Goal: Information Seeking & Learning: Learn about a topic

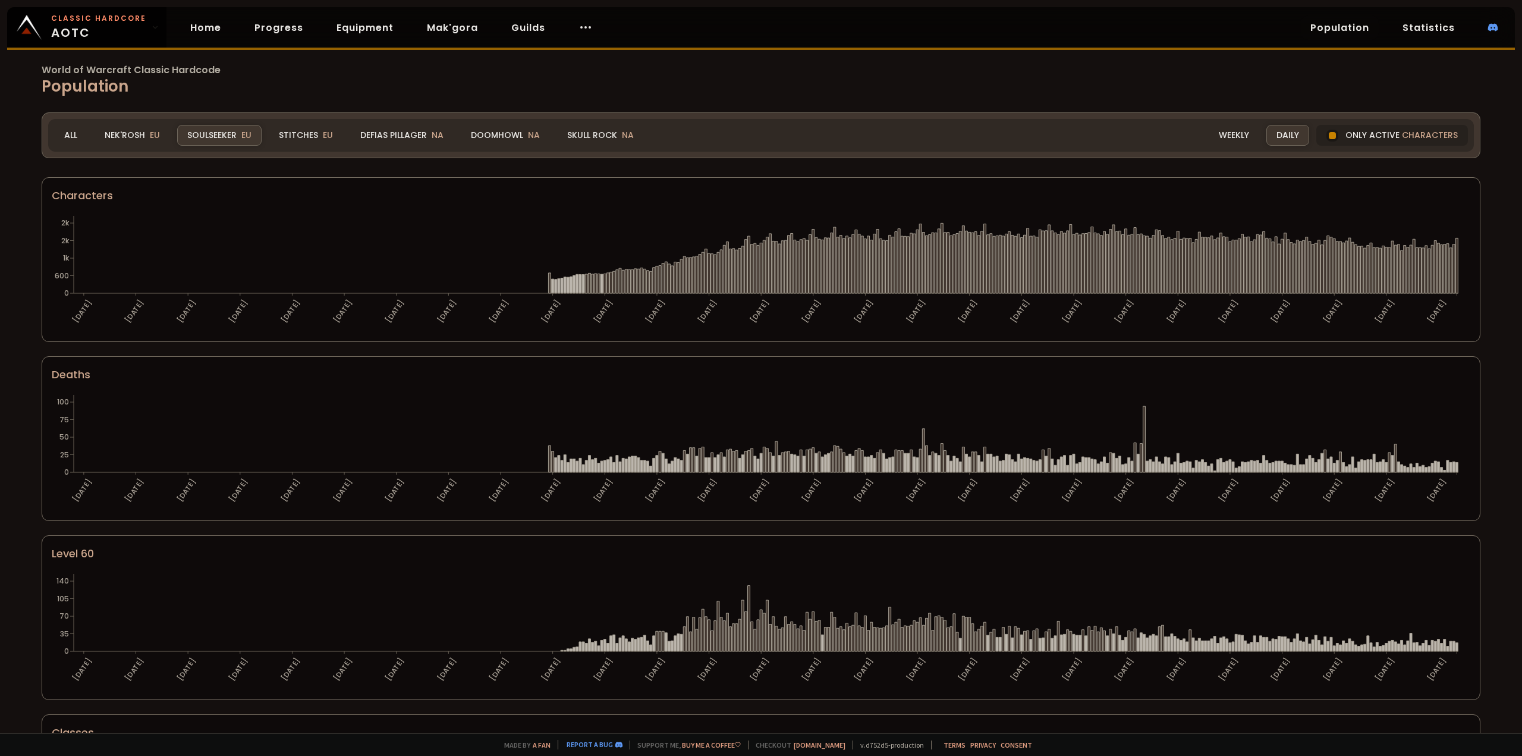
click at [276, 169] on div "World of Warcraft Classic Hardcode Population Realm Soulseeker All Nek'Rosh EU …" at bounding box center [761, 366] width 1522 height 733
click at [306, 137] on div "Stitches EU" at bounding box center [306, 135] width 74 height 21
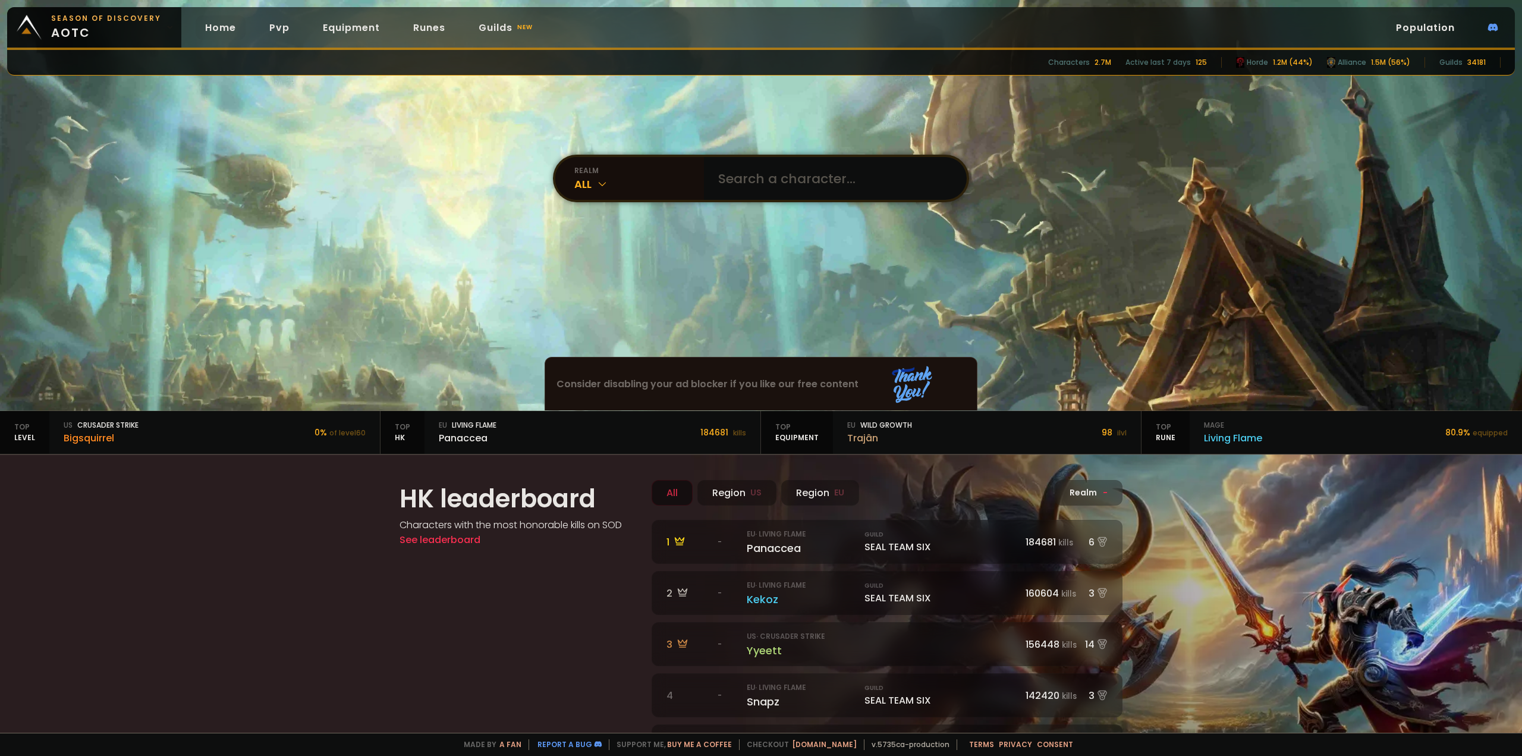
click at [1429, 25] on link "Population" at bounding box center [1426, 27] width 78 height 24
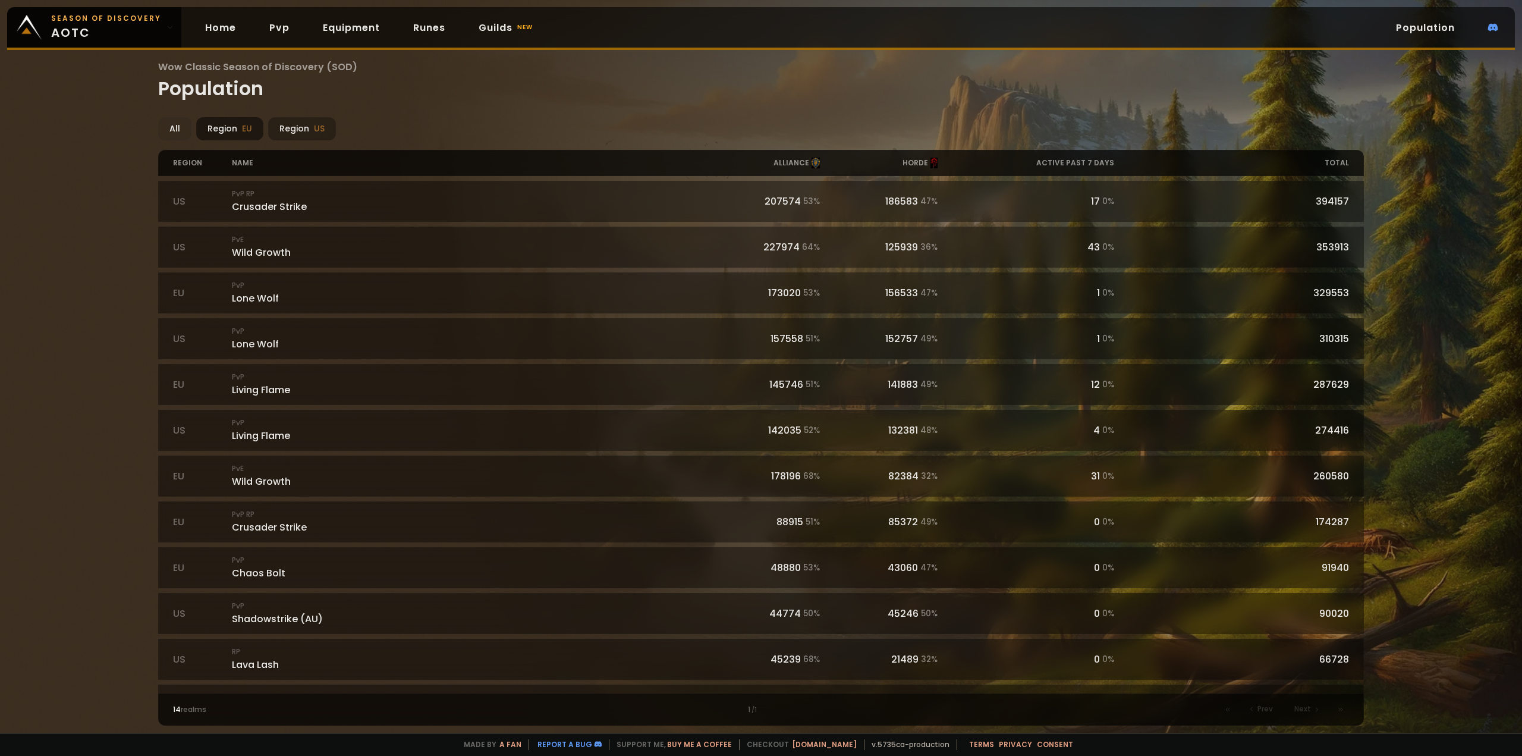
click at [239, 132] on div "Region EU" at bounding box center [229, 128] width 67 height 23
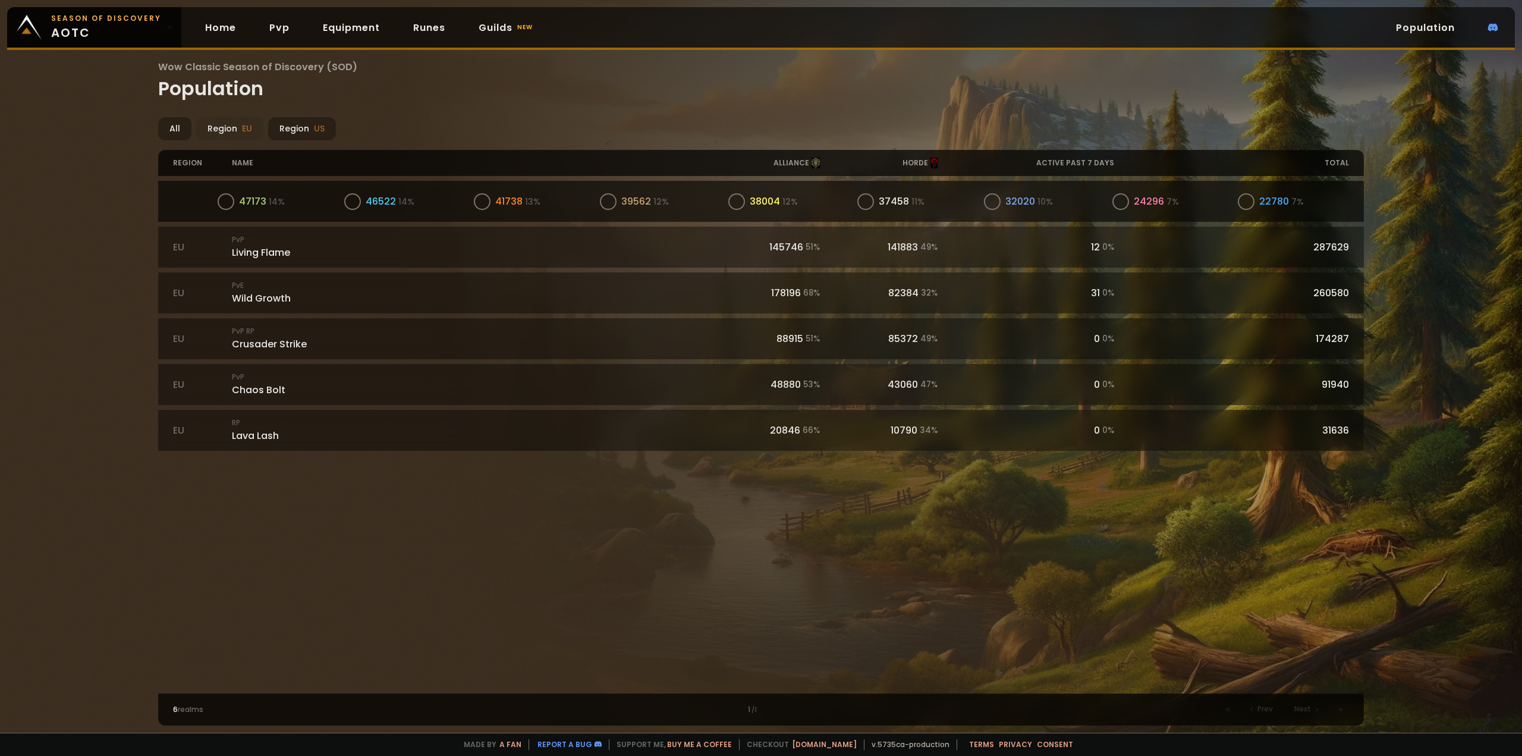
click at [171, 210] on div "47173 14 % 46522 14 % 41738 13 % 39562 12 % 38004 12 % 37458 11 % 32020 10 % 24…" at bounding box center [761, 201] width 1207 height 41
click at [428, 197] on small "PvP" at bounding box center [467, 194] width 471 height 11
click at [372, 203] on div "PvP Lone Wolf" at bounding box center [467, 202] width 471 height 26
click at [351, 203] on div "PvP Lone Wolf" at bounding box center [467, 202] width 471 height 26
click at [1317, 201] on div "329553" at bounding box center [1232, 201] width 236 height 15
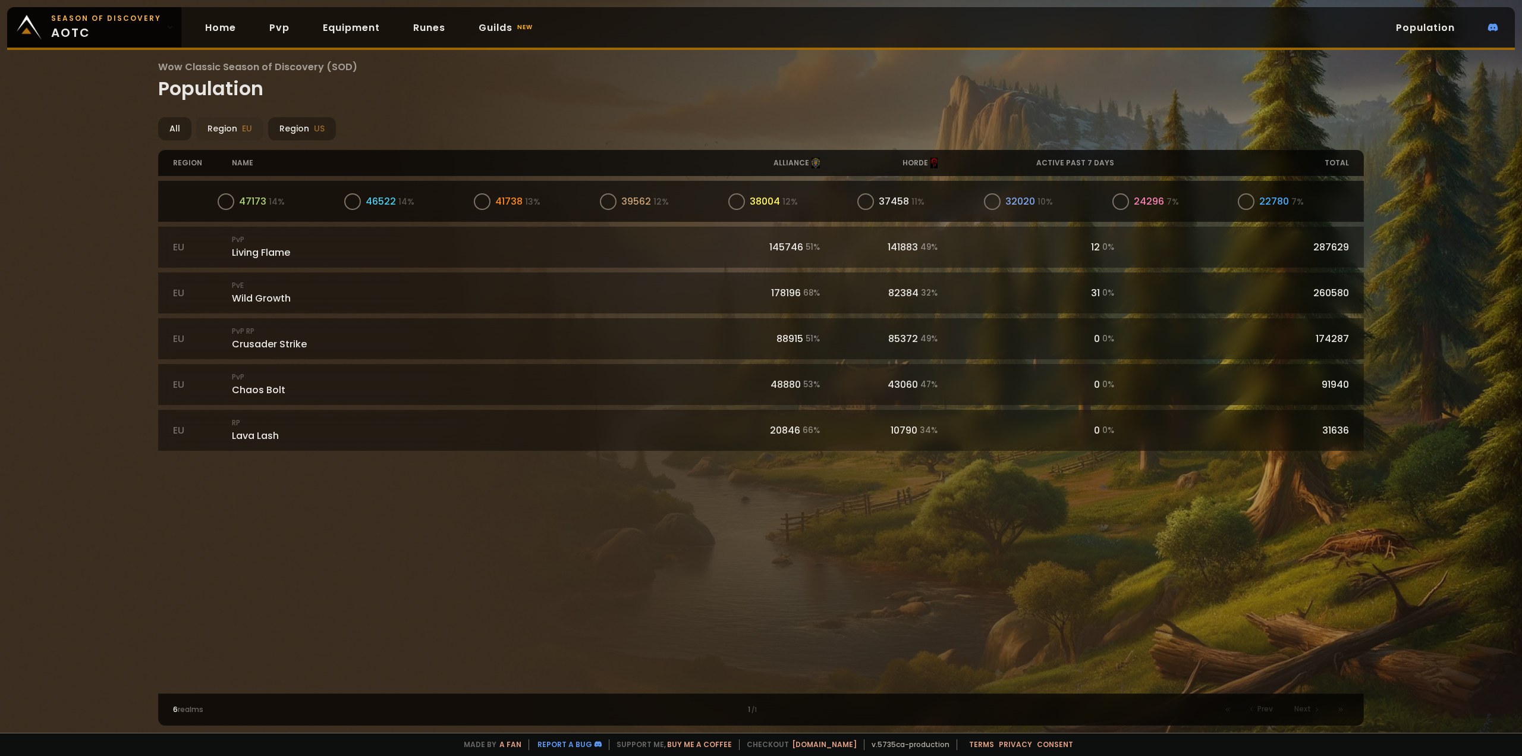
click at [1253, 199] on div "329553" at bounding box center [1232, 201] width 236 height 15
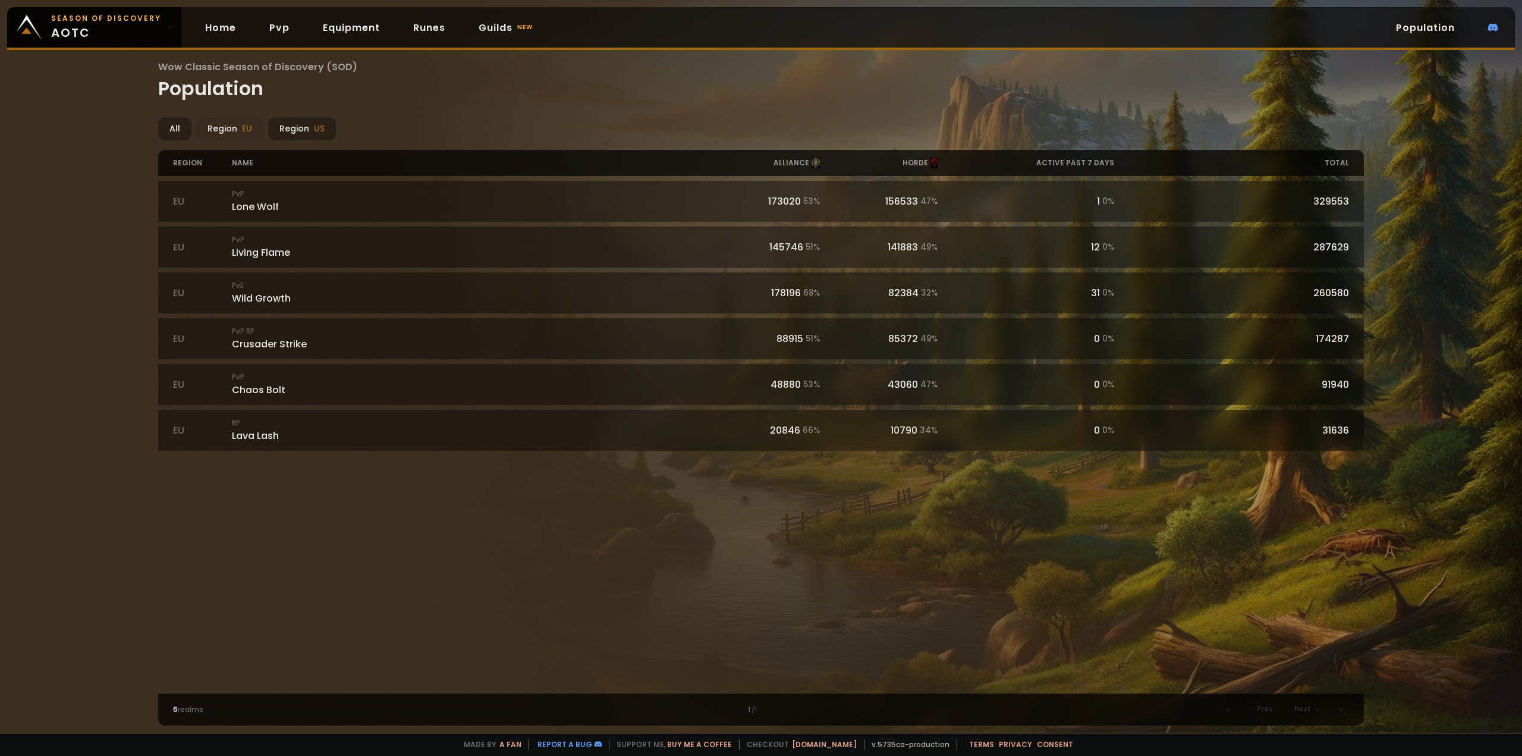
click at [1043, 90] on h1 "Wow Classic Season of Discovery (SOD) Population" at bounding box center [761, 80] width 1207 height 43
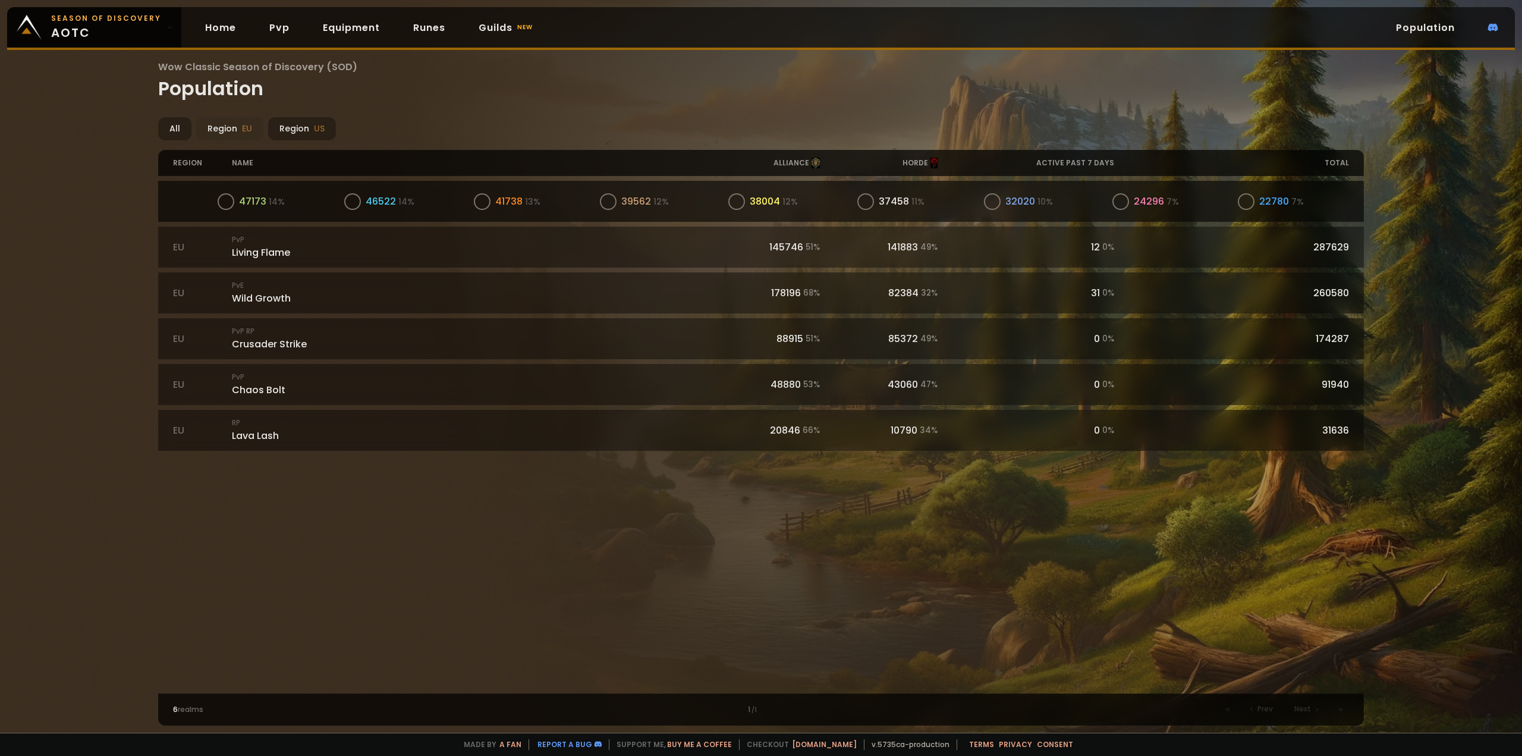
click at [313, 210] on div "PvP Lone Wolf" at bounding box center [467, 202] width 471 height 26
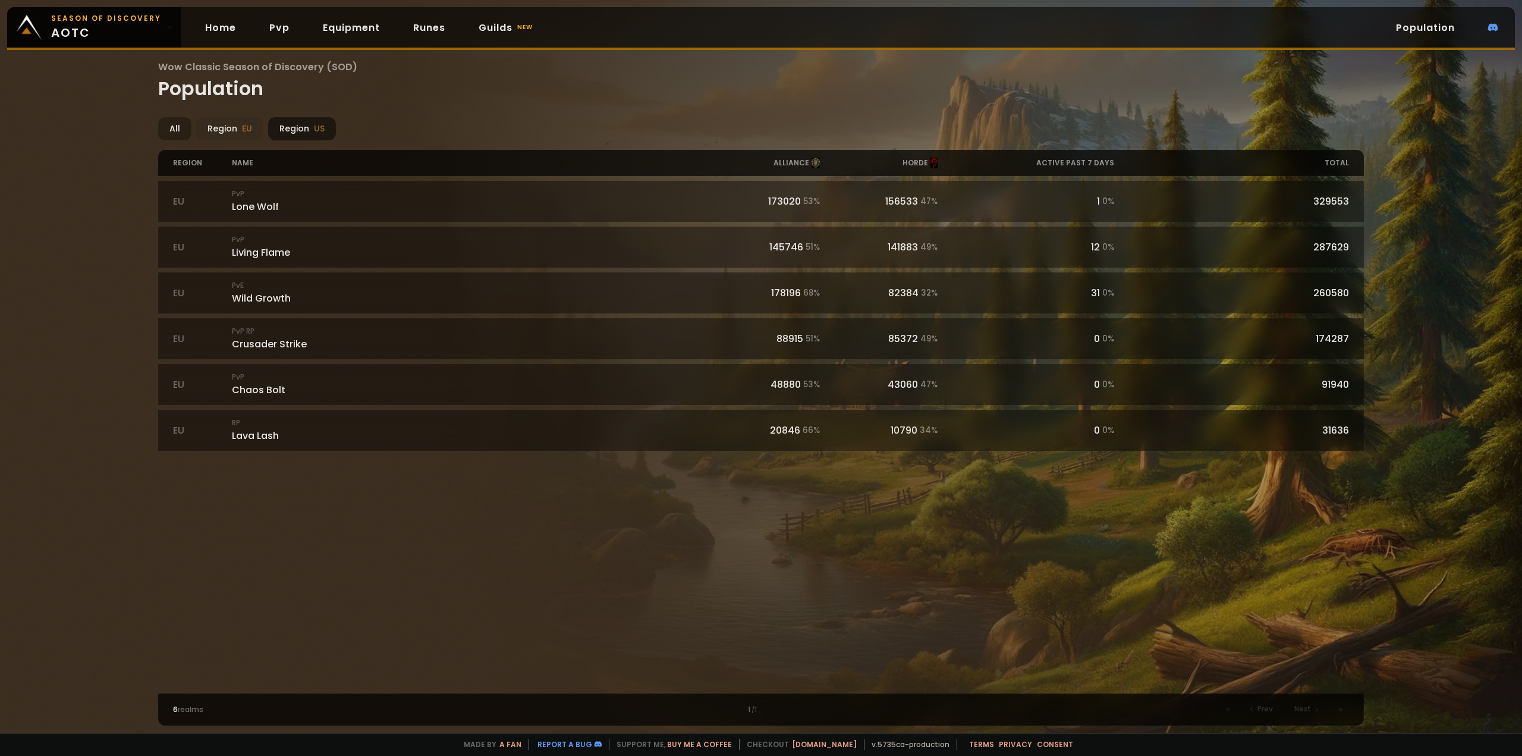
click at [306, 124] on div "Region US" at bounding box center [302, 128] width 68 height 23
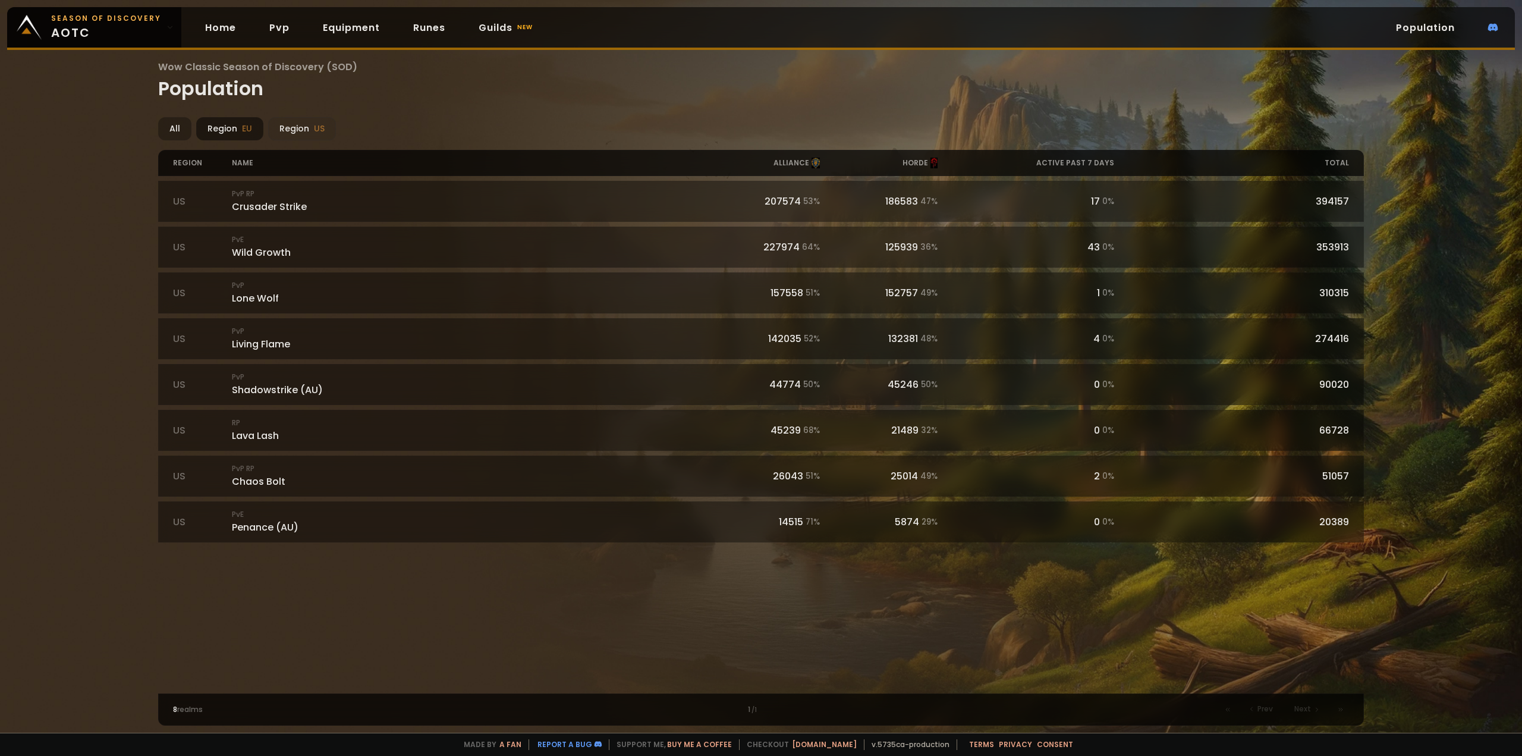
click at [226, 121] on div "Region EU" at bounding box center [229, 128] width 67 height 23
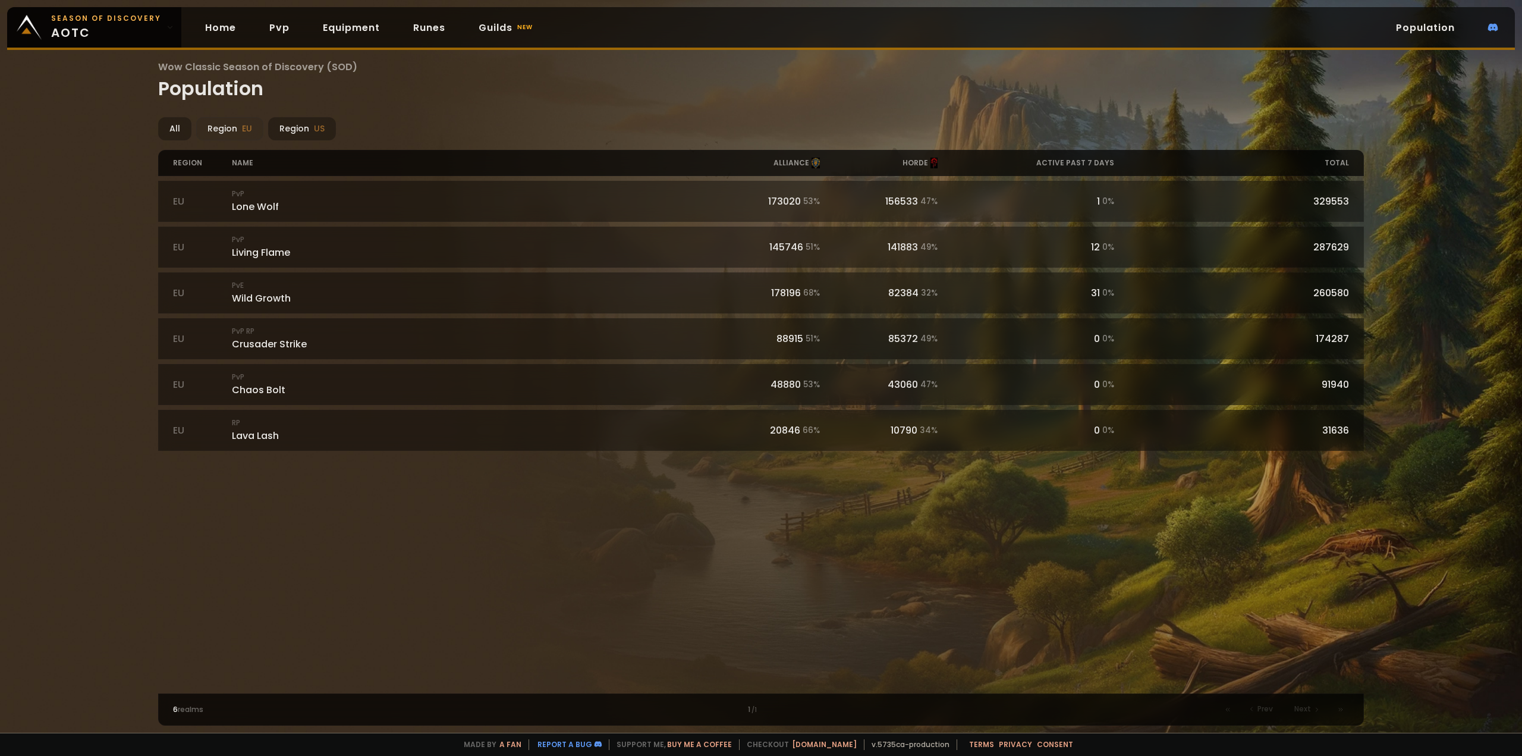
click at [601, 128] on div "All Region EU Region US" at bounding box center [761, 128] width 1207 height 23
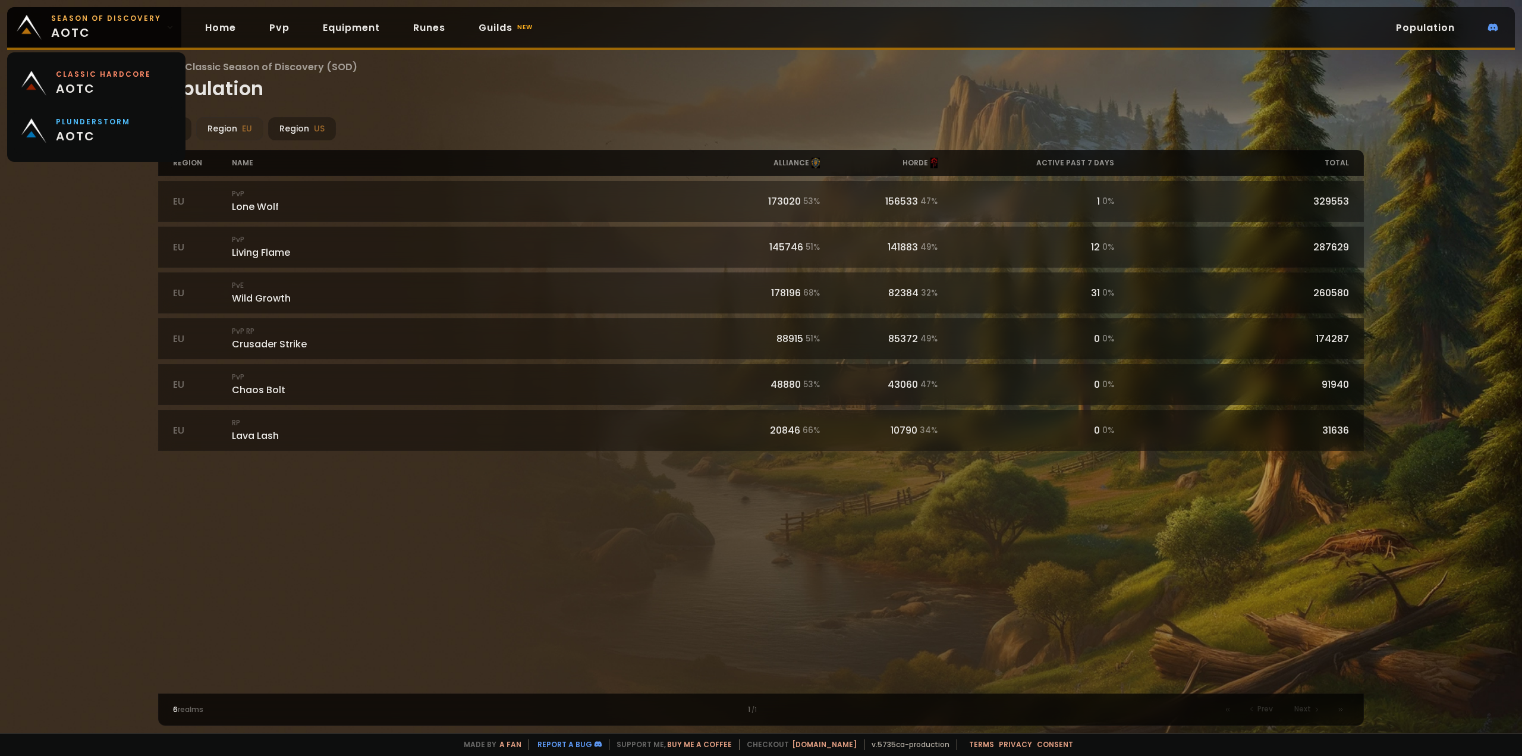
click at [89, 138] on span "aotc" at bounding box center [93, 136] width 74 height 18
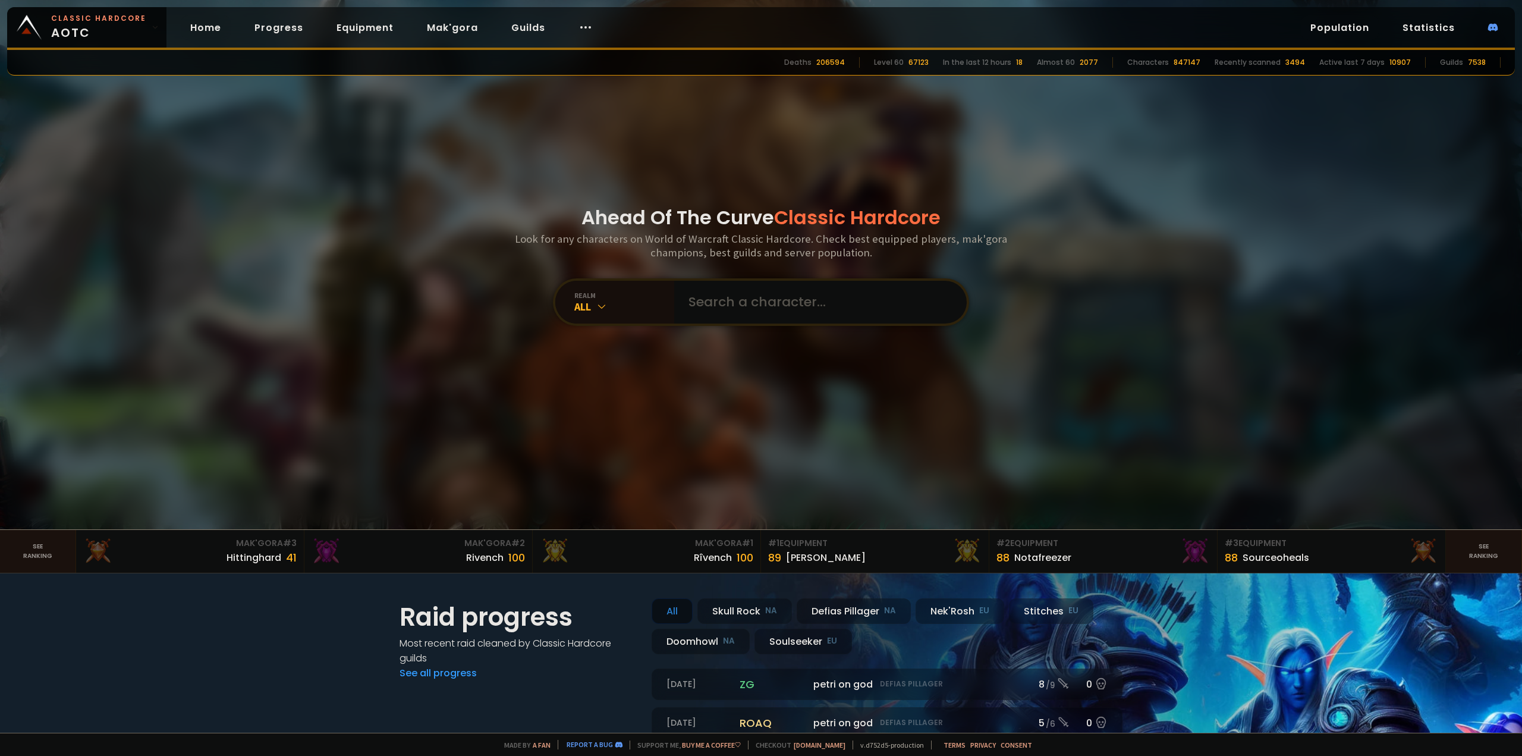
click at [1342, 32] on link "Population" at bounding box center [1340, 27] width 78 height 24
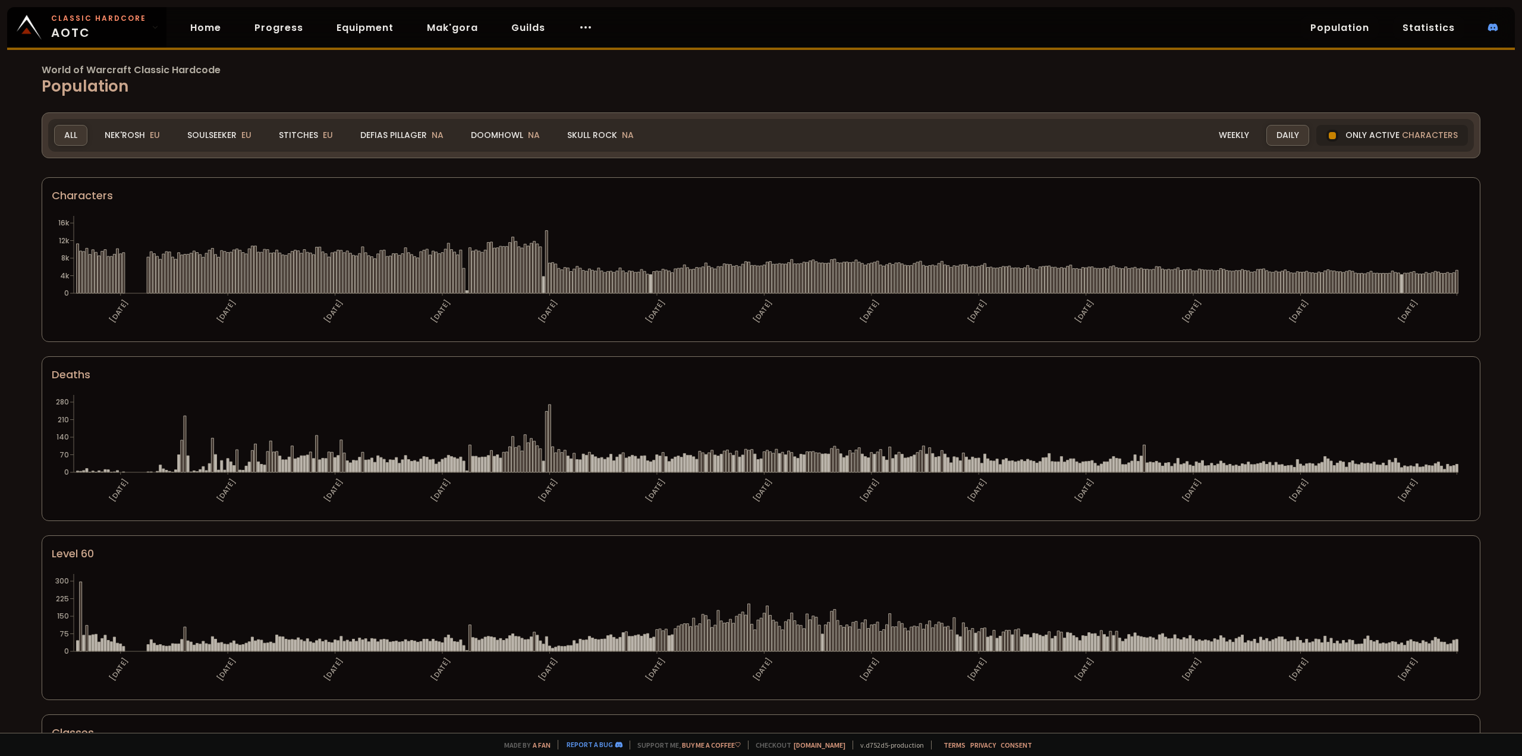
click at [1439, 33] on link "Statistics" at bounding box center [1428, 27] width 71 height 24
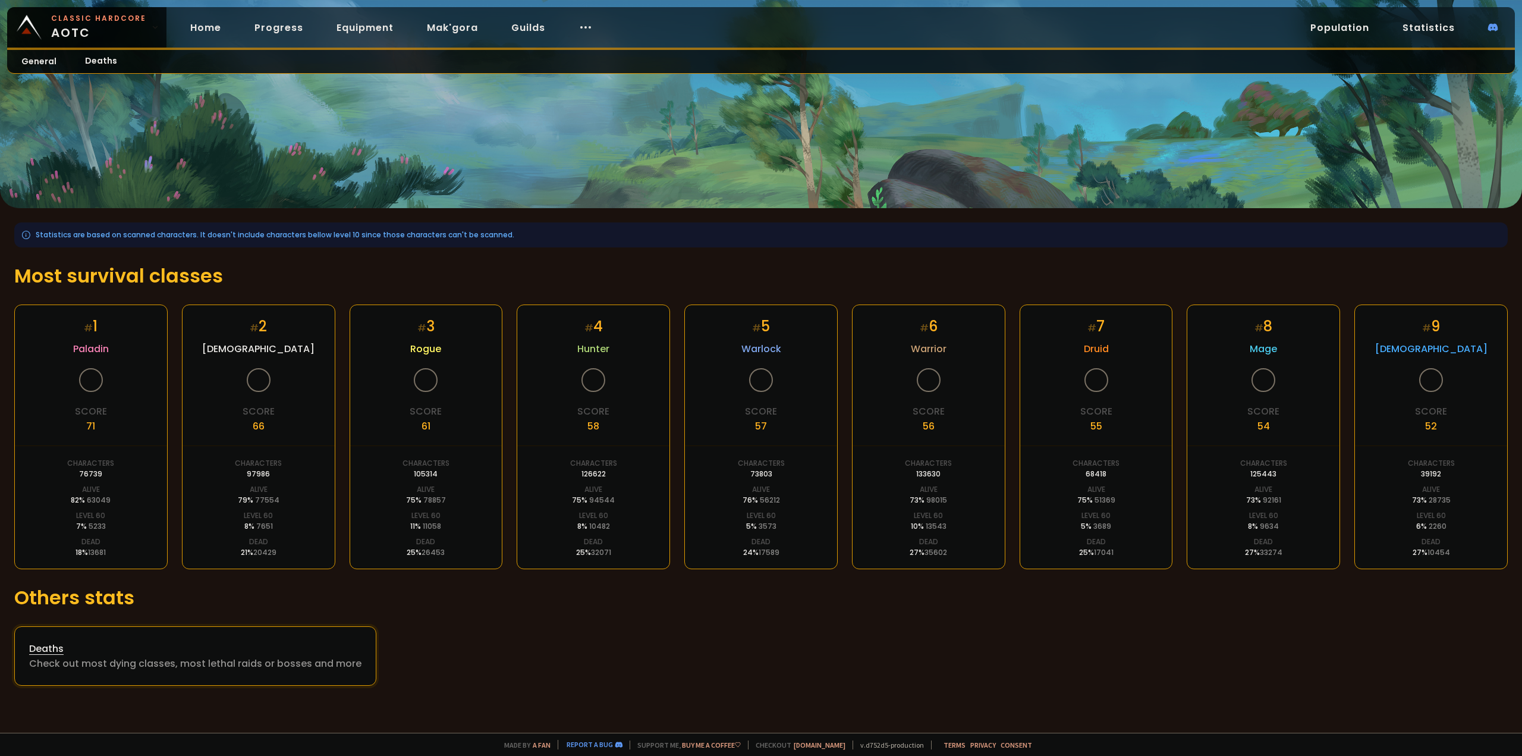
click at [77, 652] on div "Deaths" at bounding box center [195, 648] width 332 height 15
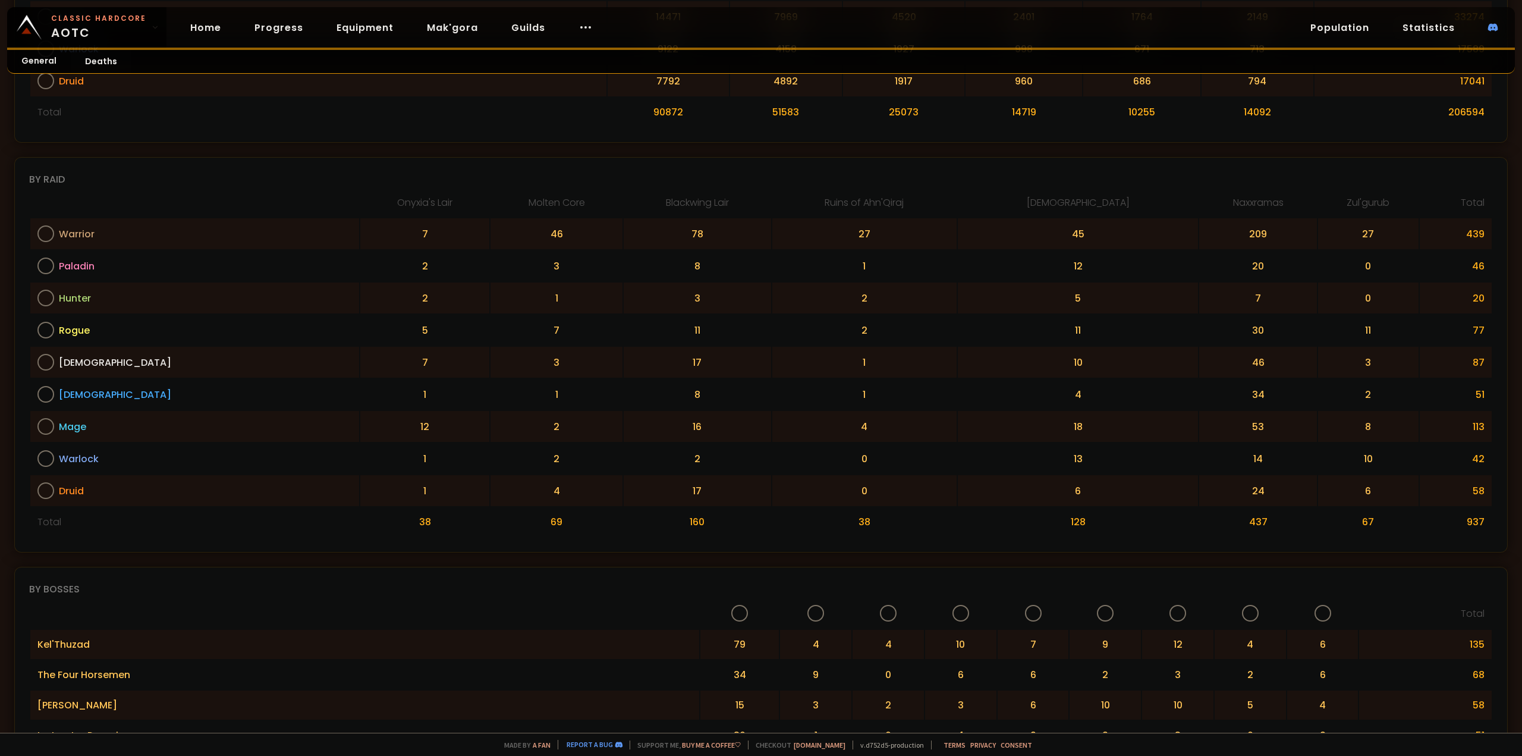
drag, startPoint x: 805, startPoint y: 333, endPoint x: 818, endPoint y: 174, distance: 160.0
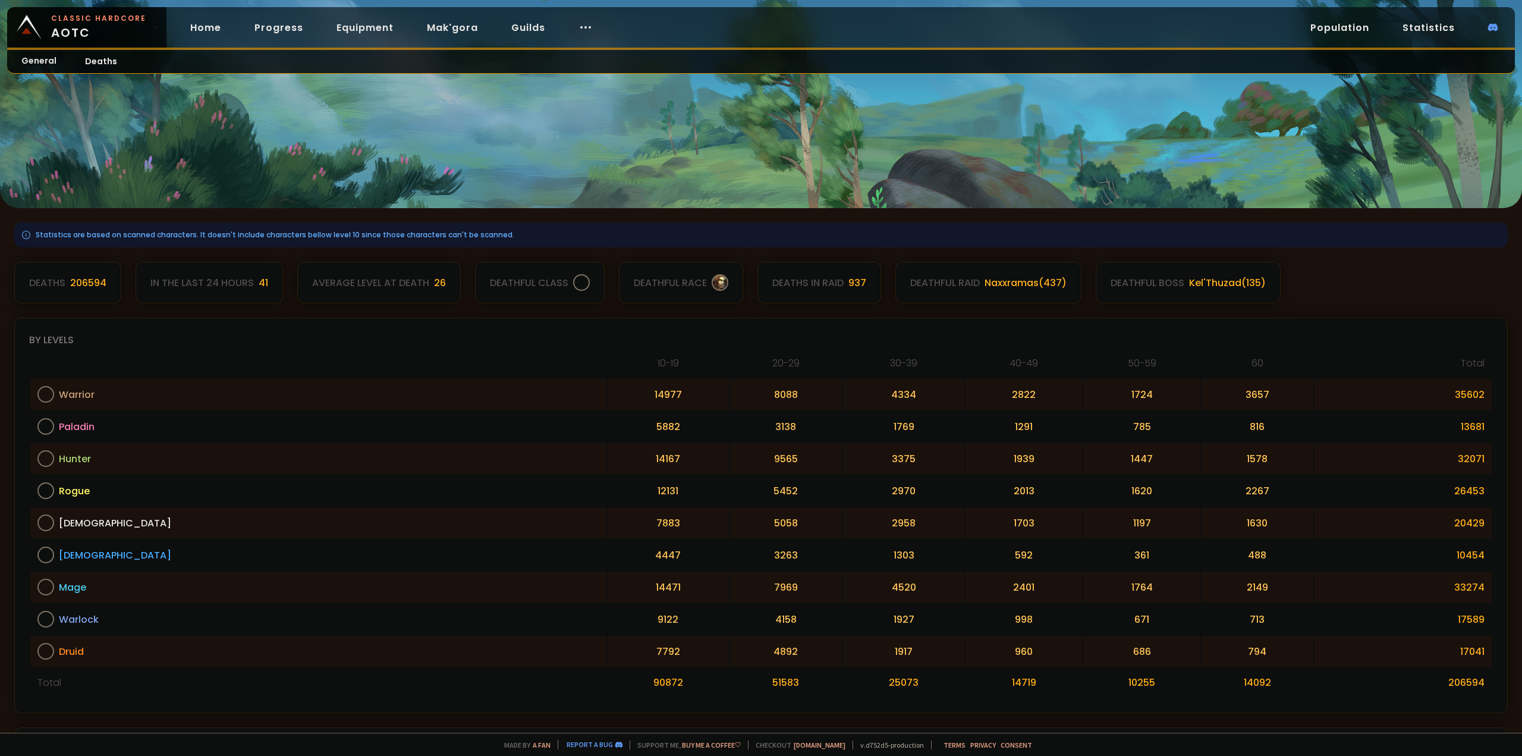
click at [579, 29] on icon at bounding box center [586, 27] width 14 height 14
click at [350, 26] on link "Equipment" at bounding box center [365, 27] width 76 height 24
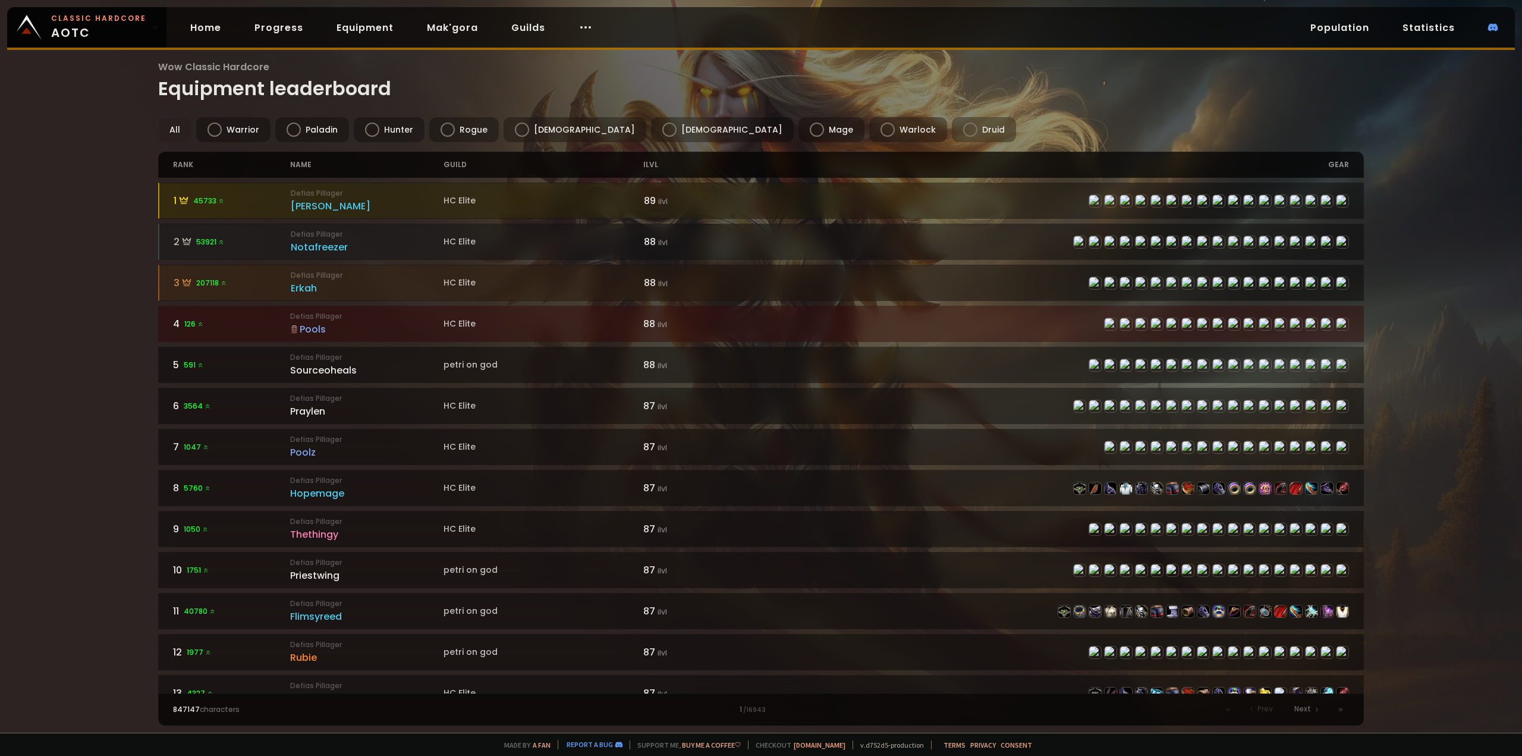
click at [281, 31] on link "Progress" at bounding box center [279, 27] width 68 height 24
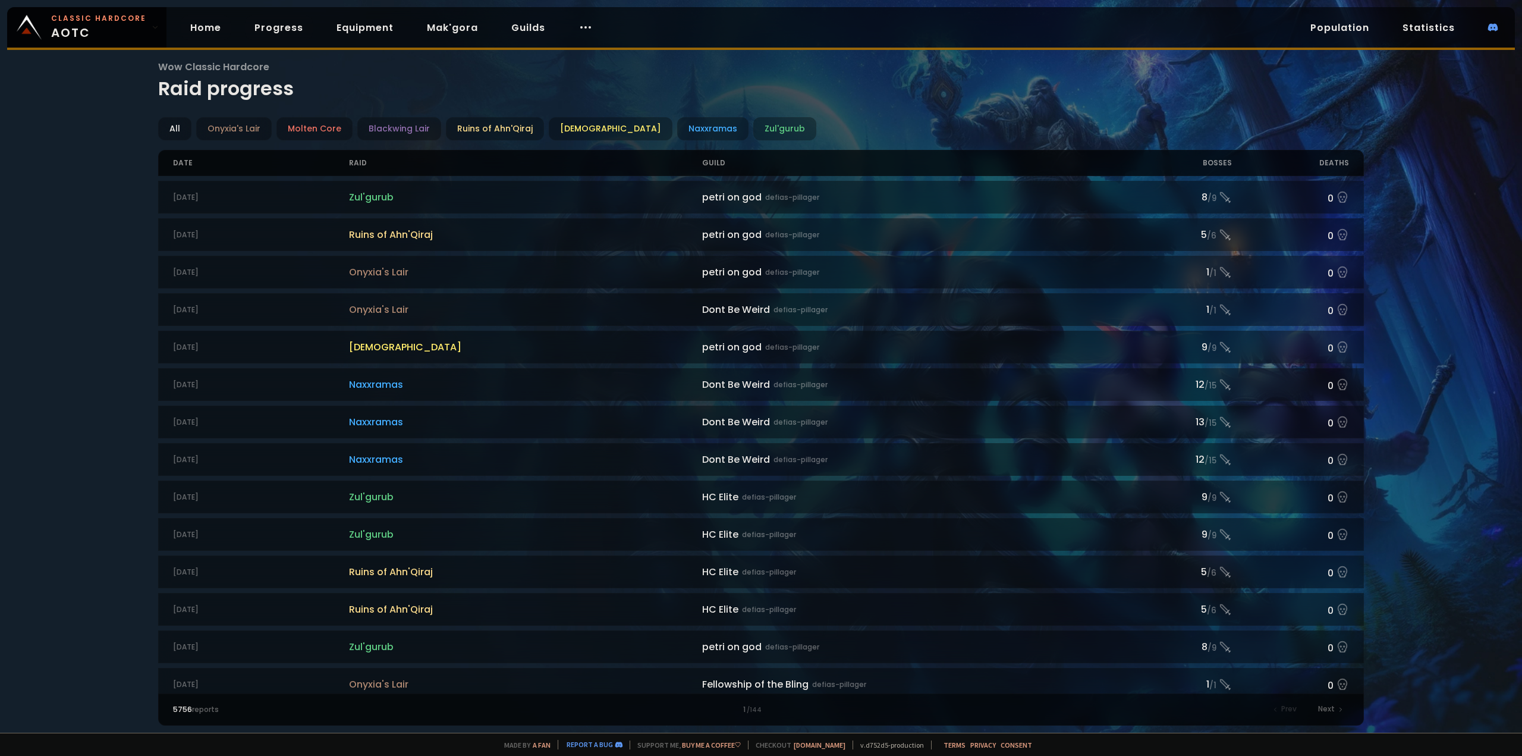
click at [206, 29] on link "Home" at bounding box center [206, 27] width 50 height 24
